Goal: Complete application form: Complete application form

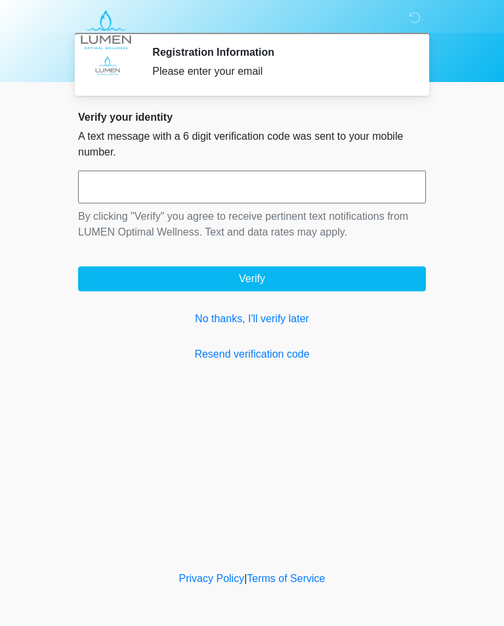
click at [356, 184] on input "text" at bounding box center [252, 187] width 348 height 33
type input "******"
click at [331, 279] on button "Verify" at bounding box center [252, 278] width 348 height 25
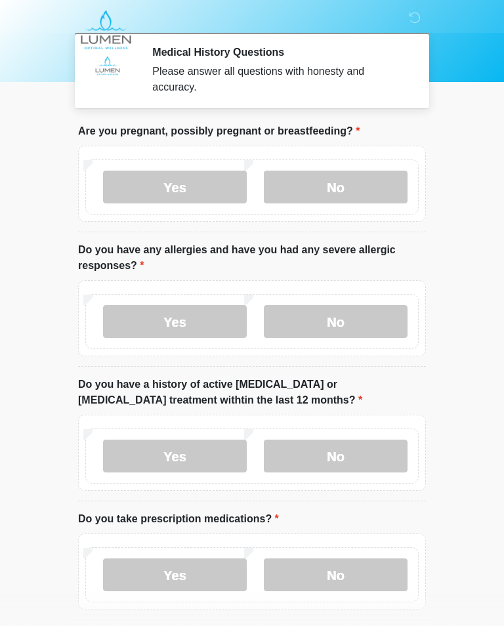
click at [367, 177] on label "No" at bounding box center [336, 187] width 144 height 33
click at [365, 317] on label "No" at bounding box center [336, 321] width 144 height 33
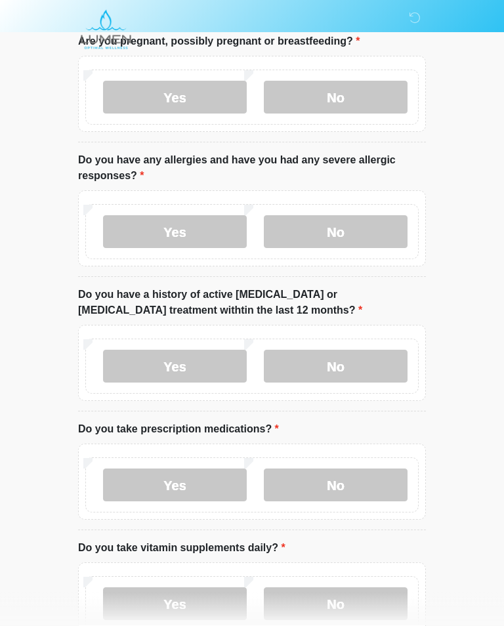
scroll to position [91, 0]
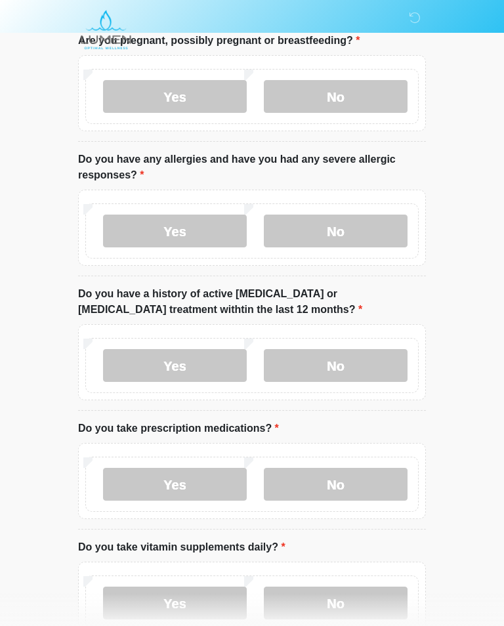
click at [375, 362] on label "No" at bounding box center [336, 365] width 144 height 33
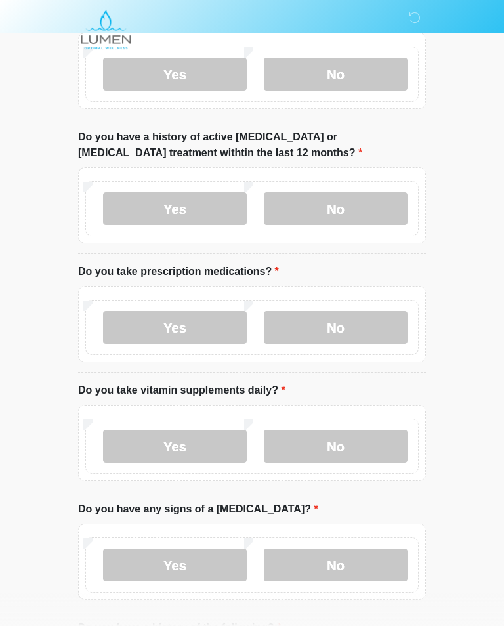
click at [362, 324] on label "No" at bounding box center [336, 327] width 144 height 33
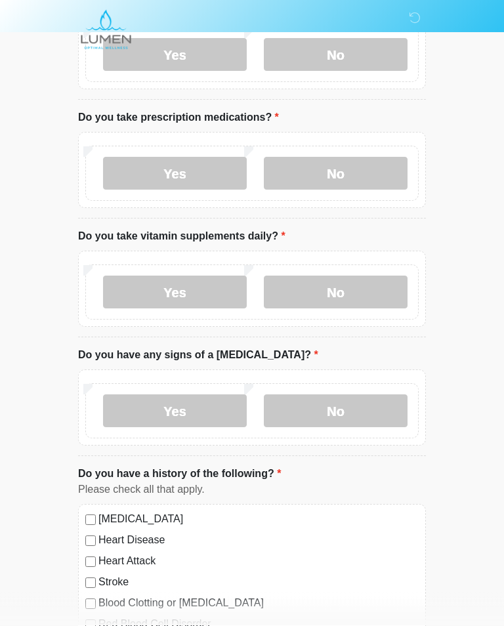
scroll to position [403, 0]
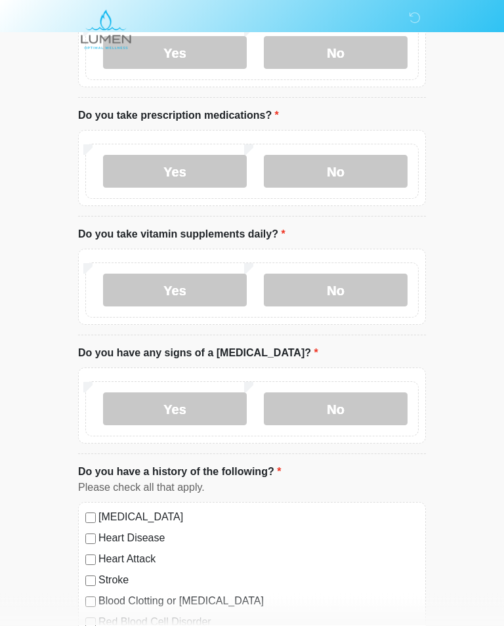
click at [358, 283] on label "No" at bounding box center [336, 290] width 144 height 33
click at [367, 402] on label "No" at bounding box center [336, 408] width 144 height 33
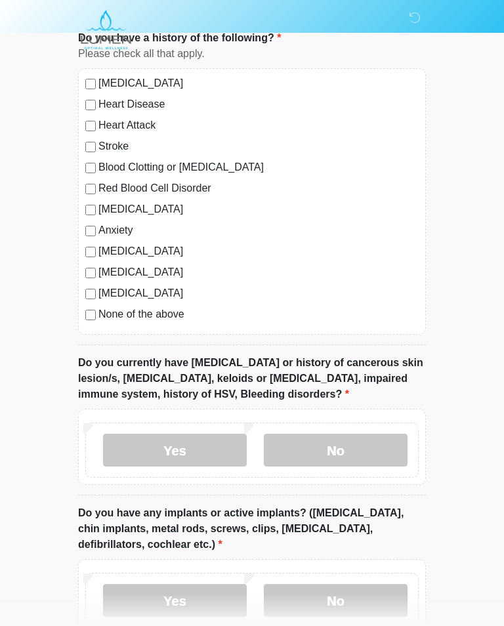
scroll to position [838, 0]
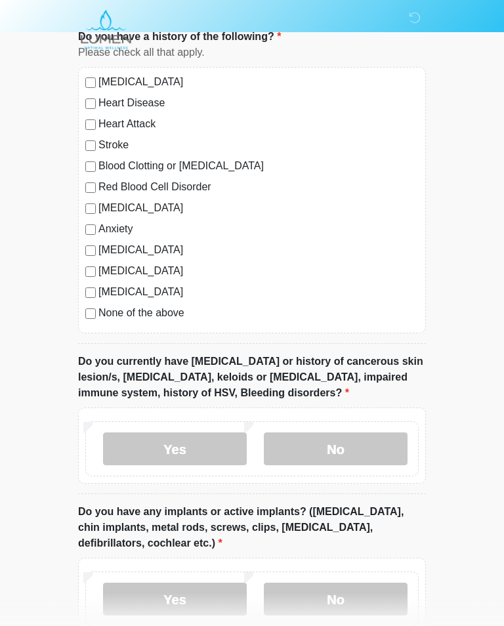
click at [80, 308] on div "High Blood Pressure Heart Disease Heart Attack Stroke Blood Clotting or Bleedin…" at bounding box center [252, 201] width 348 height 266
click at [375, 445] on label "No" at bounding box center [336, 449] width 144 height 33
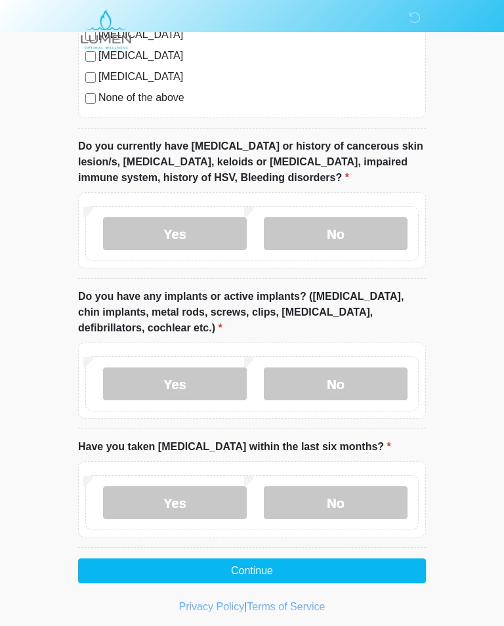
scroll to position [1058, 0]
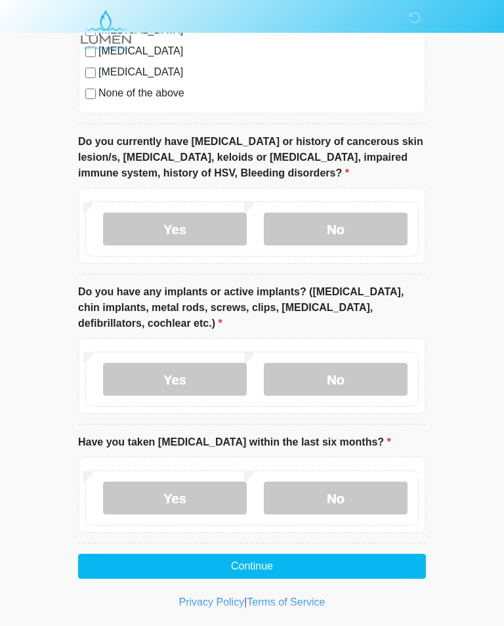
click at [374, 374] on label "No" at bounding box center [336, 379] width 144 height 33
click at [384, 496] on label "No" at bounding box center [336, 498] width 144 height 33
click at [403, 566] on button "Continue" at bounding box center [252, 566] width 348 height 25
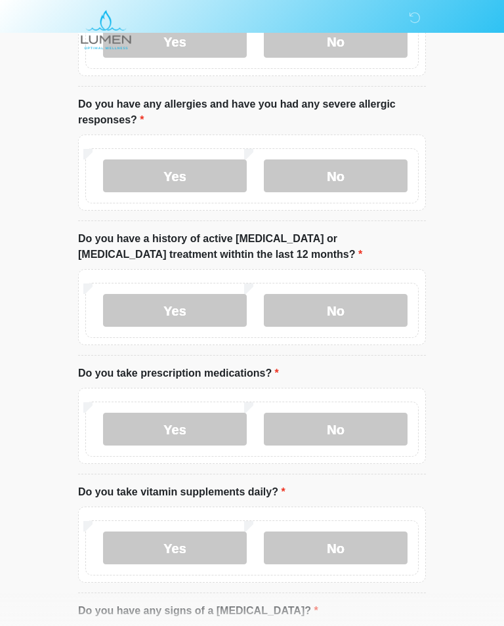
scroll to position [0, 0]
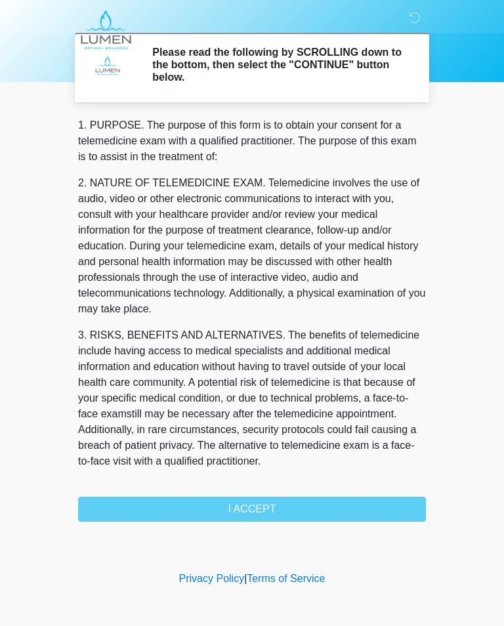
click at [350, 511] on div "1. PURPOSE. The purpose of this form is to obtain your consent for a telemedici…" at bounding box center [252, 319] width 348 height 404
click at [270, 507] on div "1. PURPOSE. The purpose of this form is to obtain your consent for a telemedici…" at bounding box center [252, 319] width 348 height 404
click at [343, 507] on div "1. PURPOSE. The purpose of this form is to obtain your consent for a telemedici…" at bounding box center [252, 319] width 348 height 404
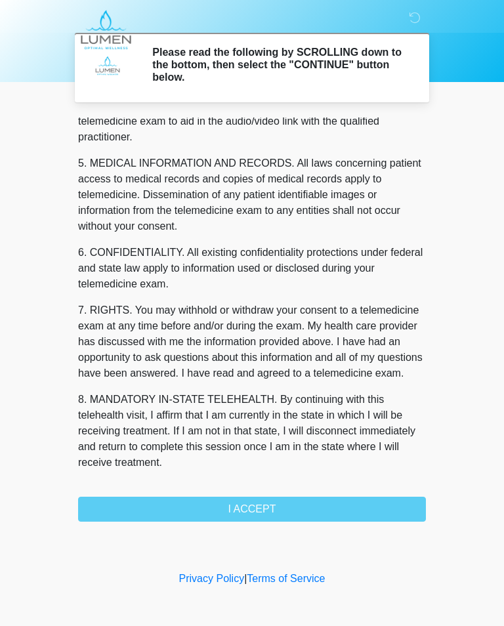
scroll to position [413, 0]
click at [247, 508] on button "I ACCEPT" at bounding box center [252, 509] width 348 height 25
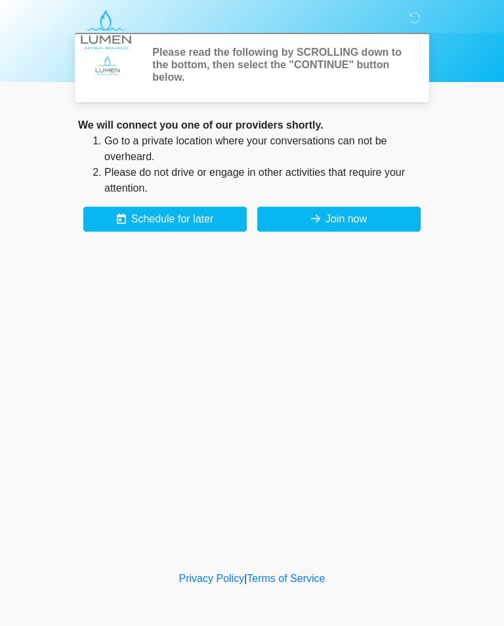
click at [268, 507] on div "‎ ‎ Please read the following by SCROLLING down to the bottom, then select the …" at bounding box center [252, 284] width 394 height 542
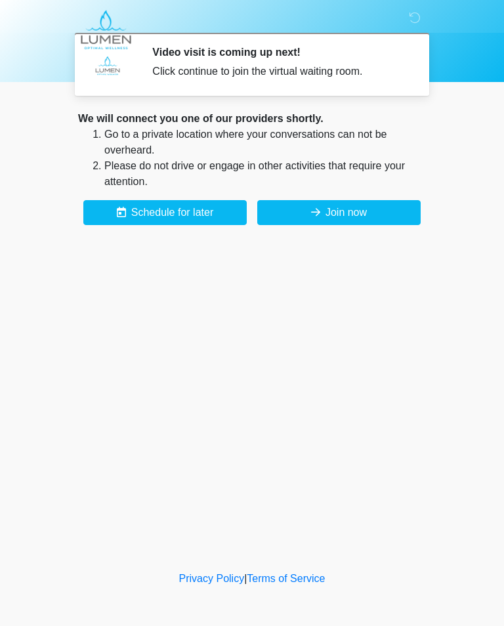
click at [369, 213] on button "Join now" at bounding box center [338, 212] width 163 height 25
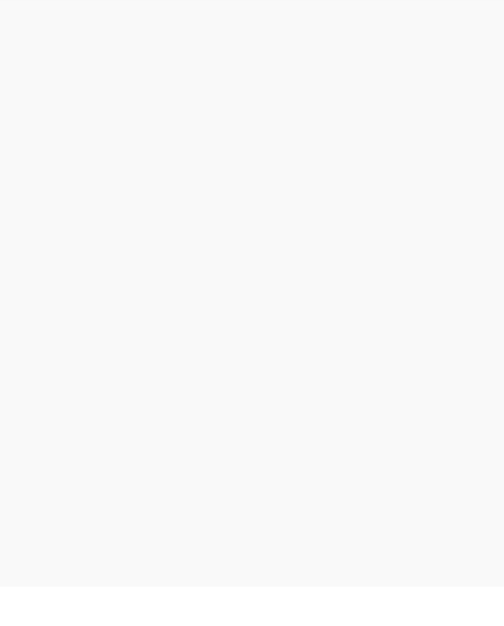
scroll to position [4, 0]
